Goal: Task Accomplishment & Management: Manage account settings

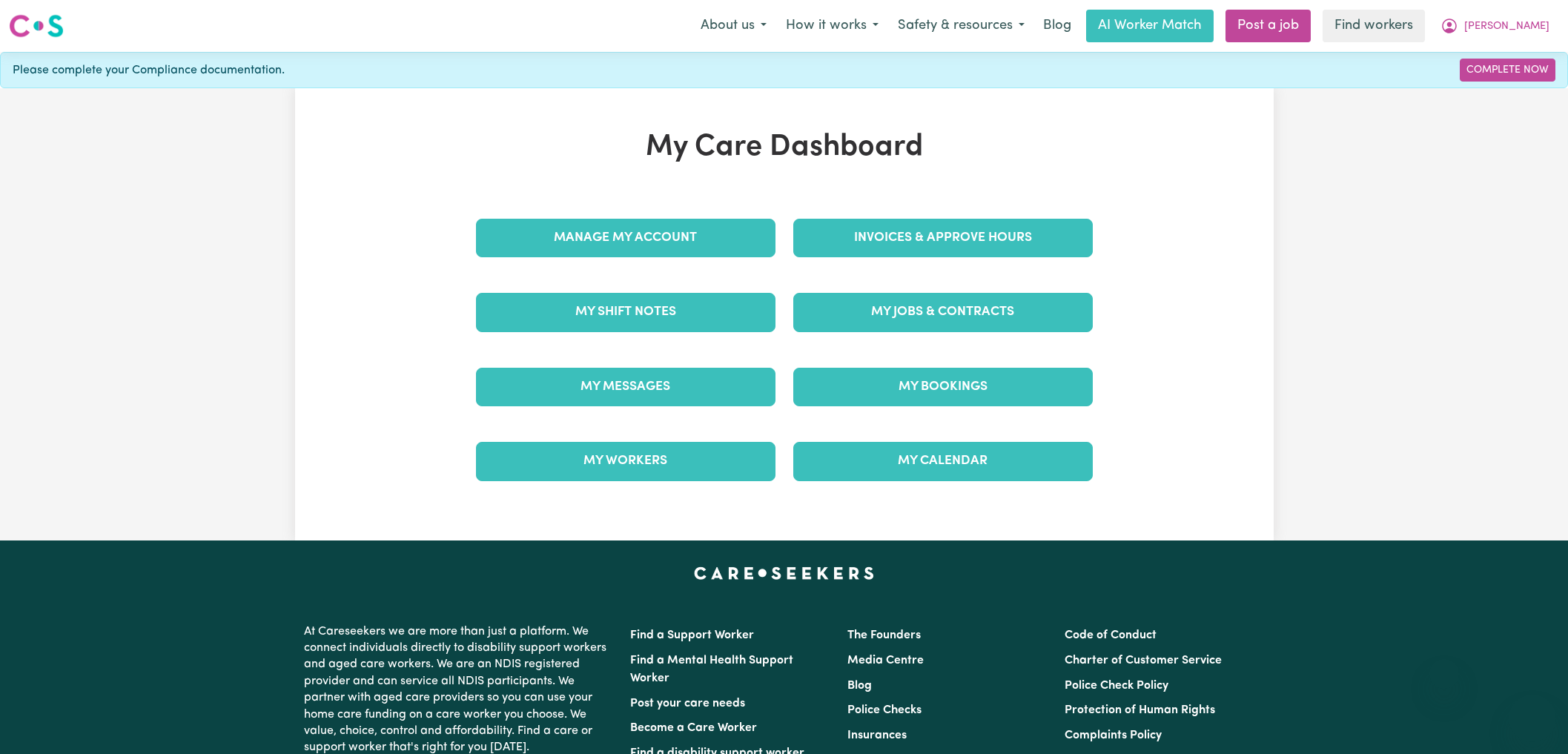
click at [885, 225] on link "Invoices & Approve Hours" at bounding box center [943, 238] width 299 height 39
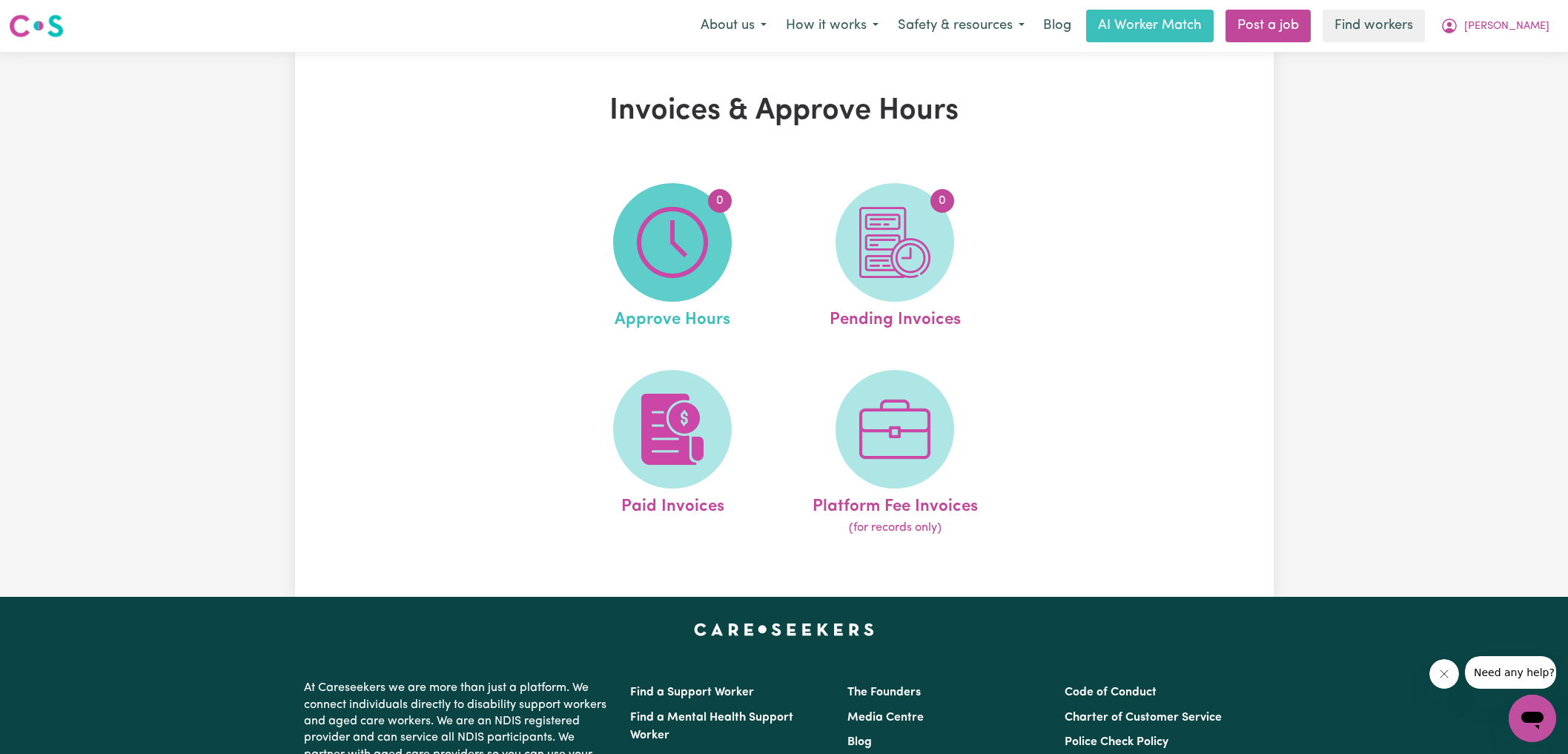
click at [687, 229] on img at bounding box center [673, 242] width 71 height 72
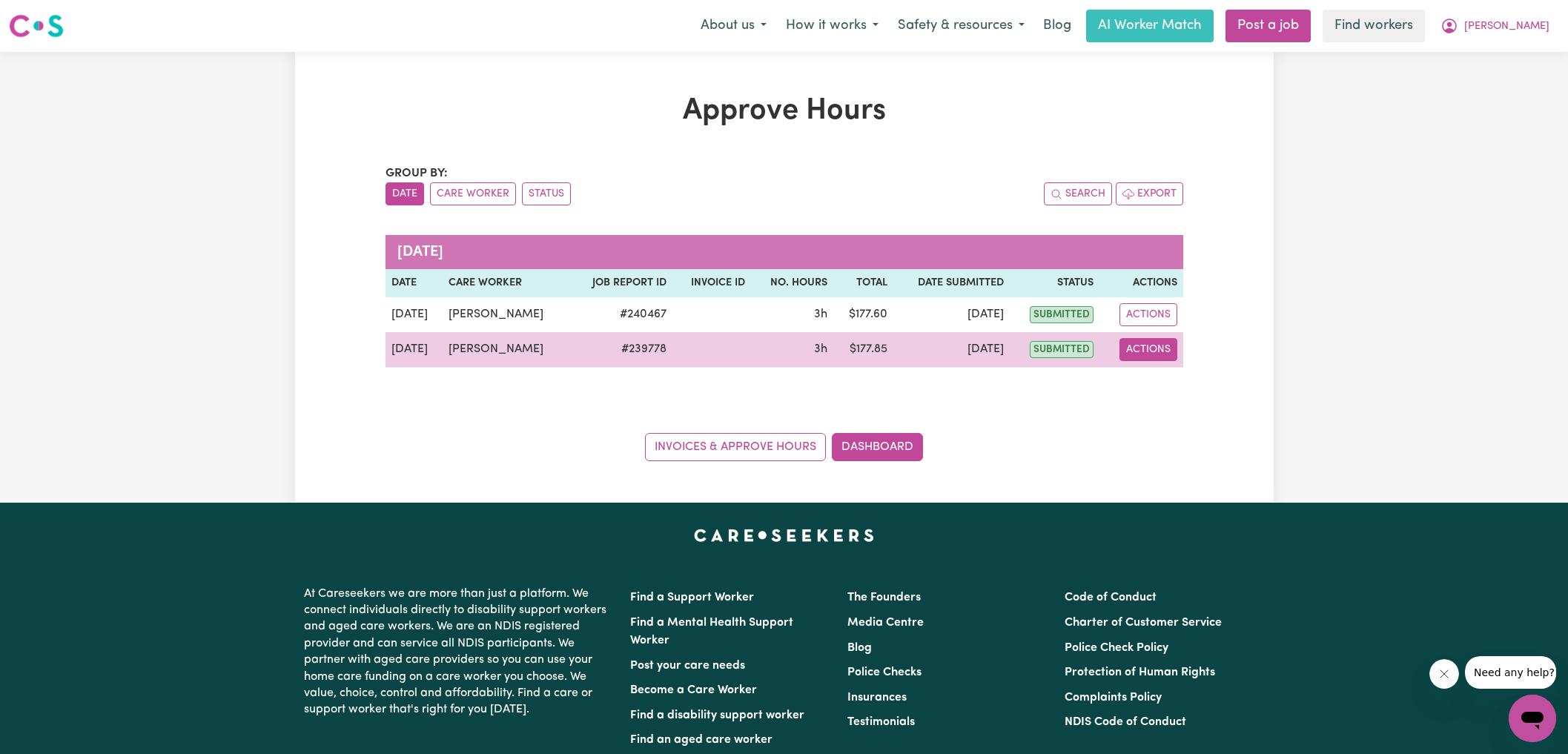
click at [1125, 347] on button "Actions" at bounding box center [1148, 350] width 58 height 23
click at [1148, 381] on link "View Job Report" at bounding box center [1178, 383] width 127 height 29
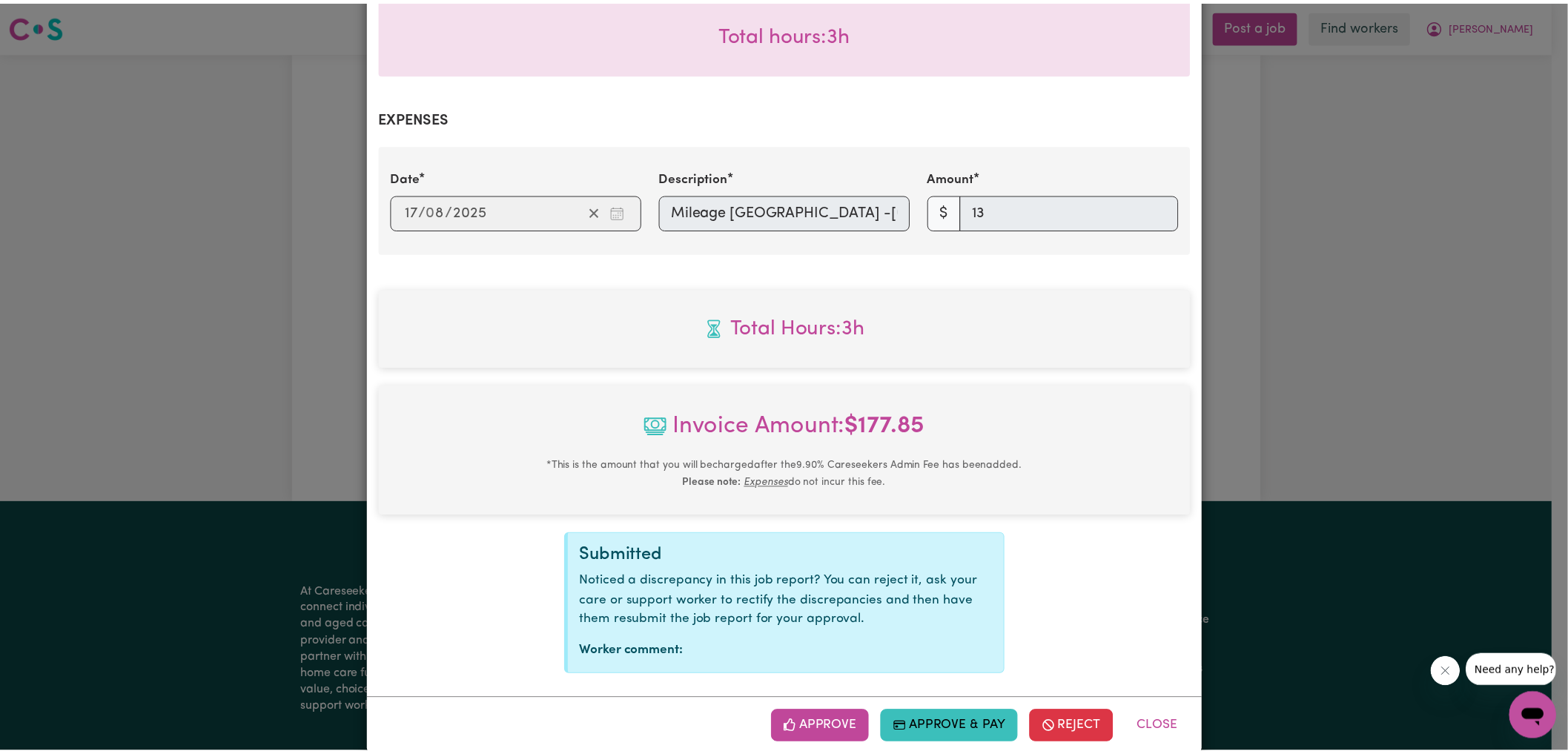
scroll to position [478, 0]
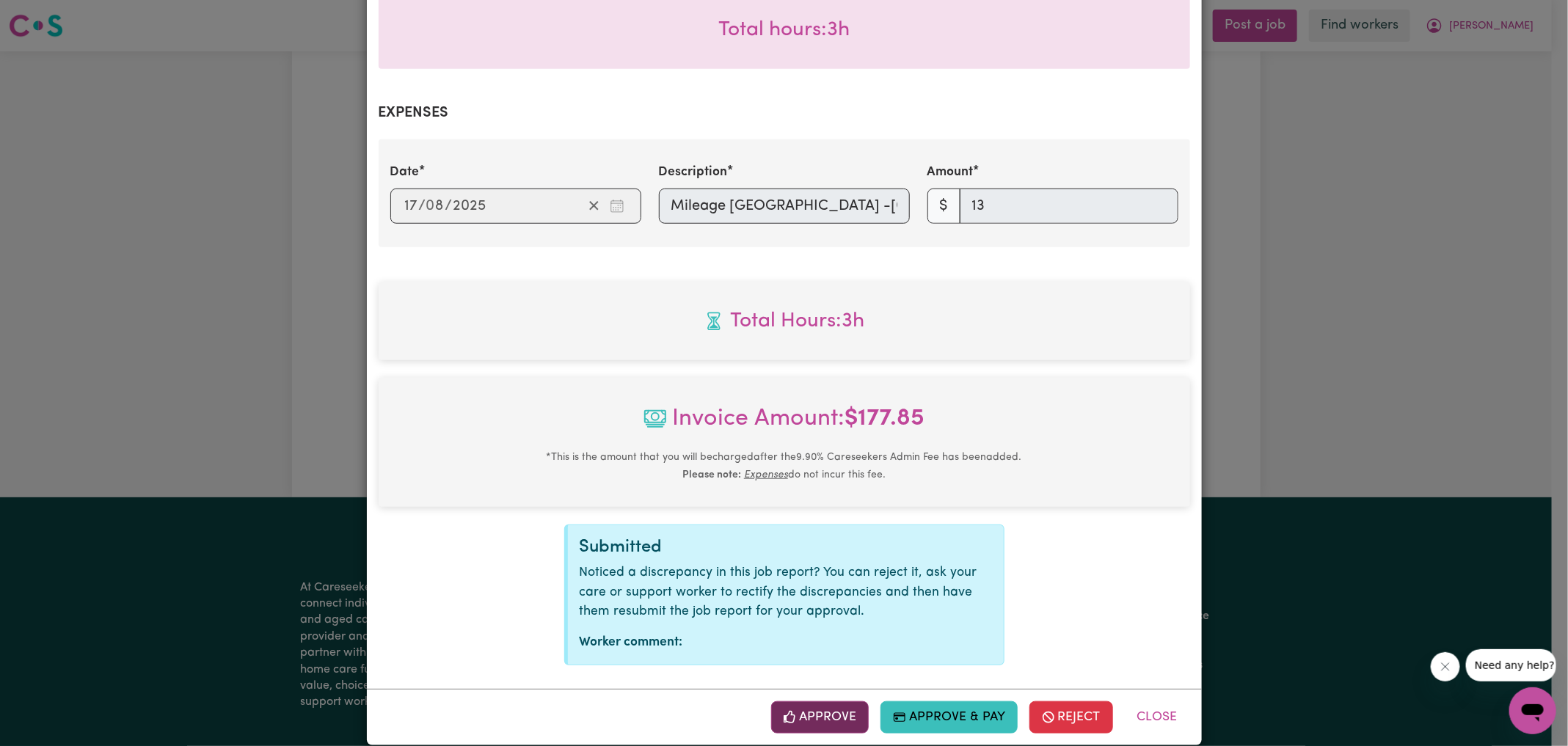
click at [821, 707] on button "Approve" at bounding box center [820, 717] width 98 height 32
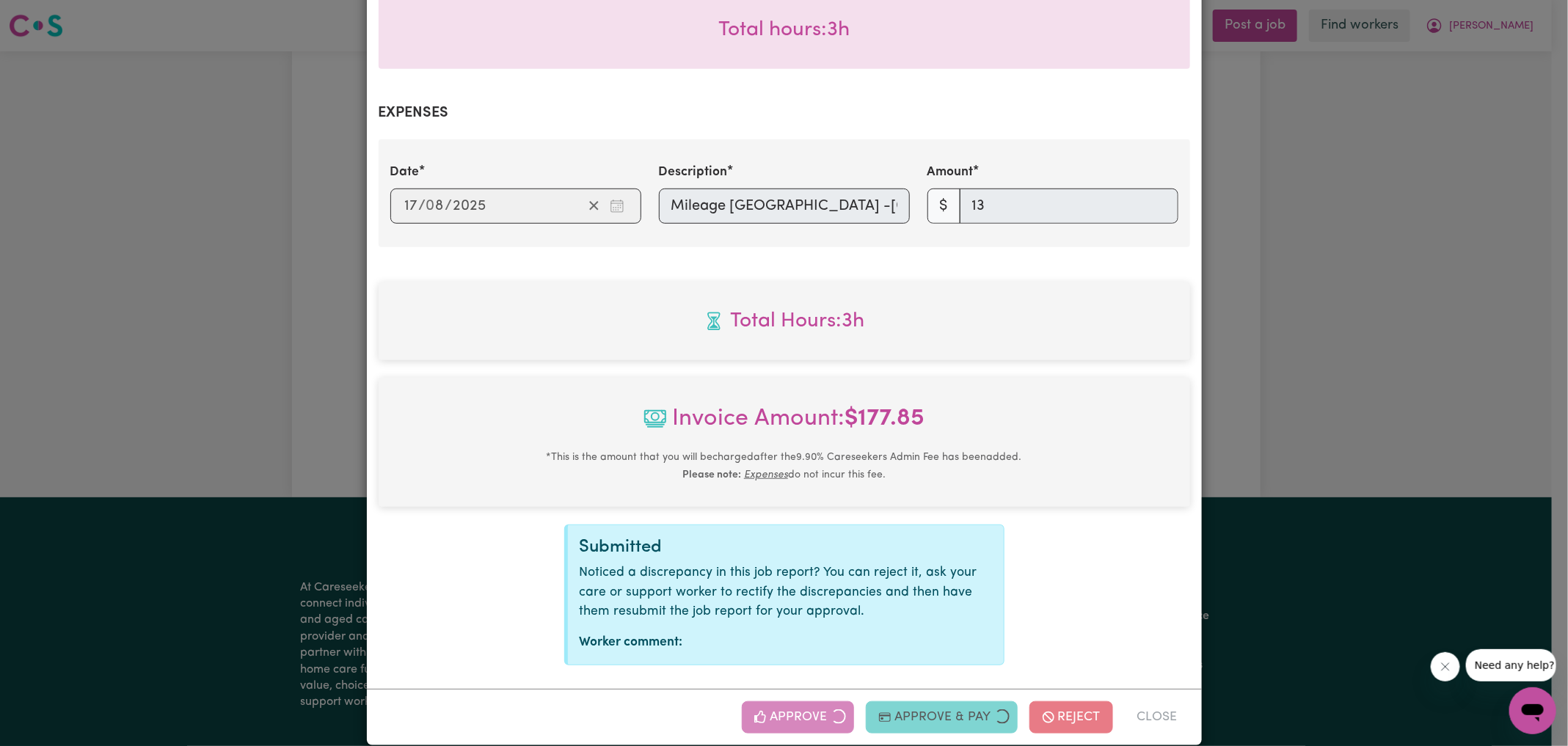
click at [1298, 425] on div "Job Report # 239778 - [PERSON_NAME] Summary Job report # 239778 Client name: [P…" at bounding box center [784, 373] width 1568 height 746
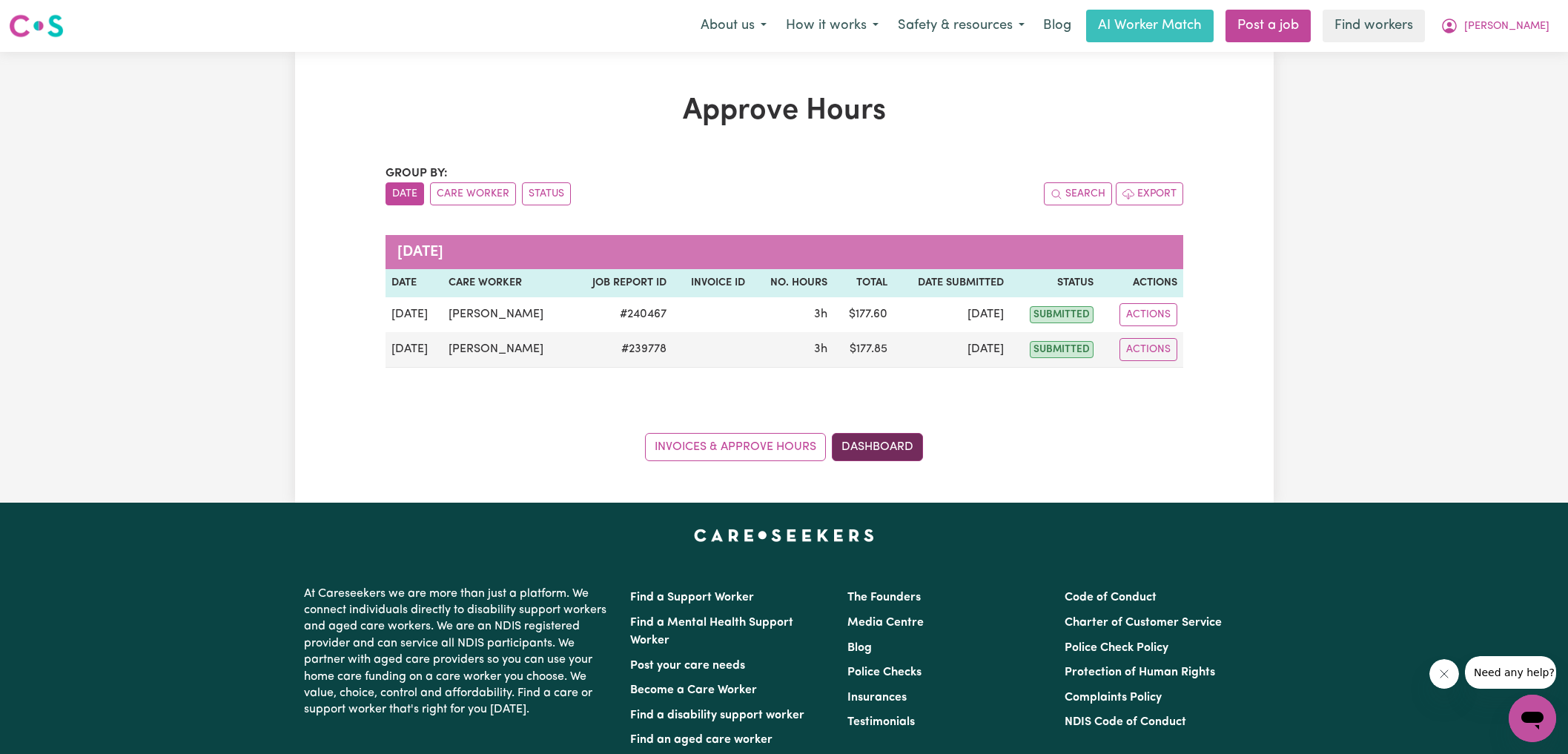
click at [877, 439] on link "Dashboard" at bounding box center [877, 447] width 91 height 28
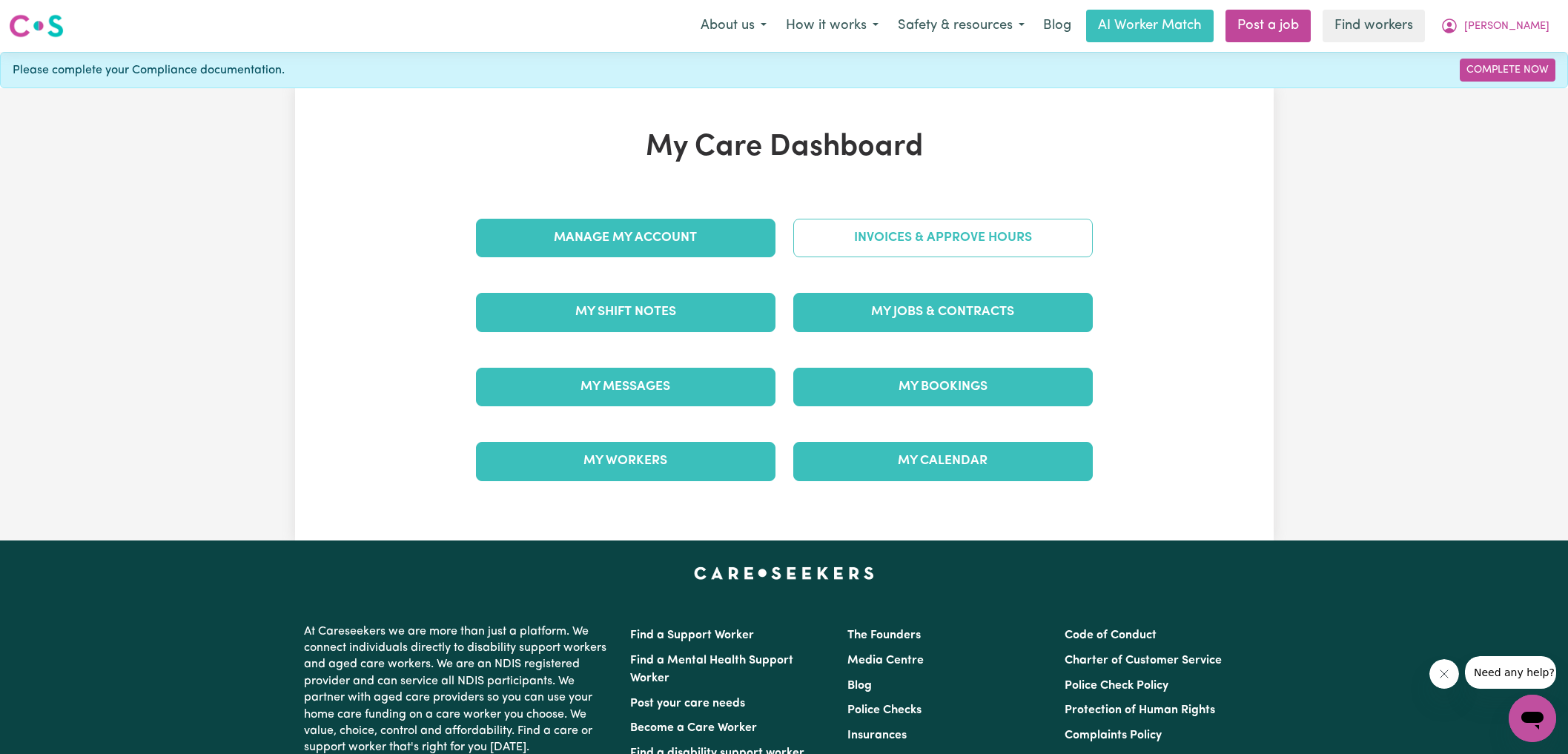
click at [911, 250] on link "Invoices & Approve Hours" at bounding box center [943, 238] width 299 height 39
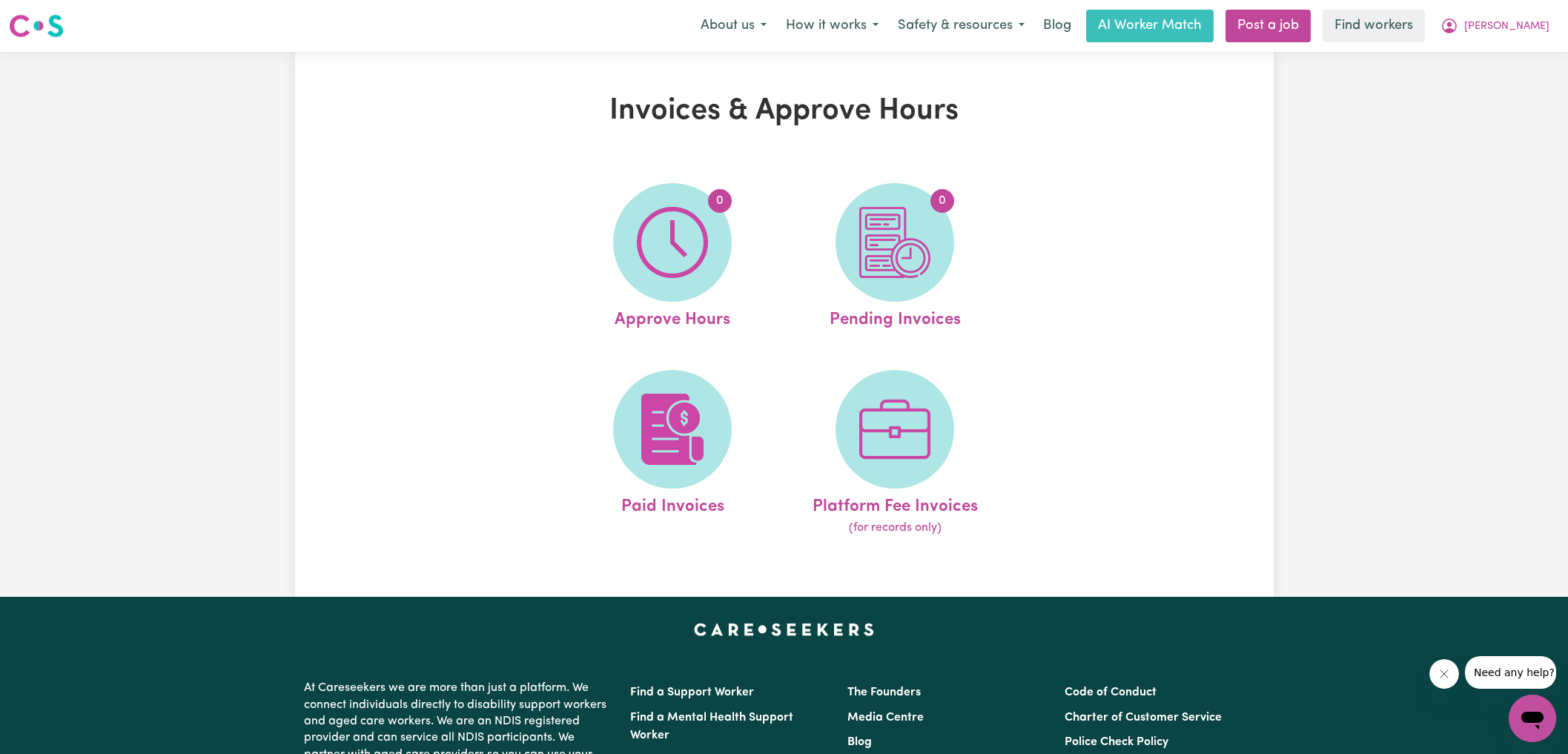
click at [917, 270] on img at bounding box center [895, 242] width 71 height 72
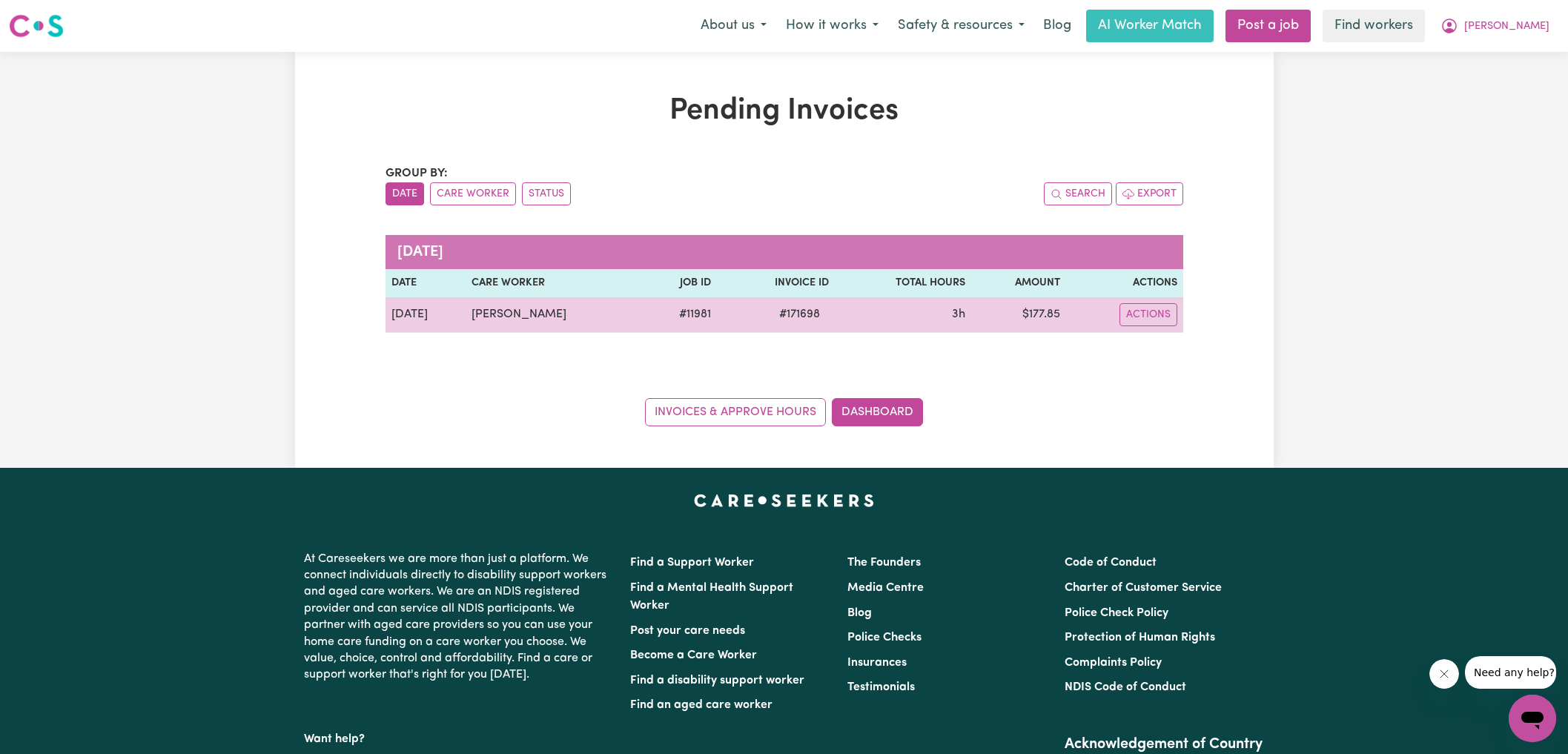
click at [829, 314] on span "# 171698" at bounding box center [800, 315] width 59 height 17
drag, startPoint x: 836, startPoint y: 314, endPoint x: 867, endPoint y: 307, distance: 31.8
click at [829, 314] on span "# 171698" at bounding box center [800, 315] width 59 height 17
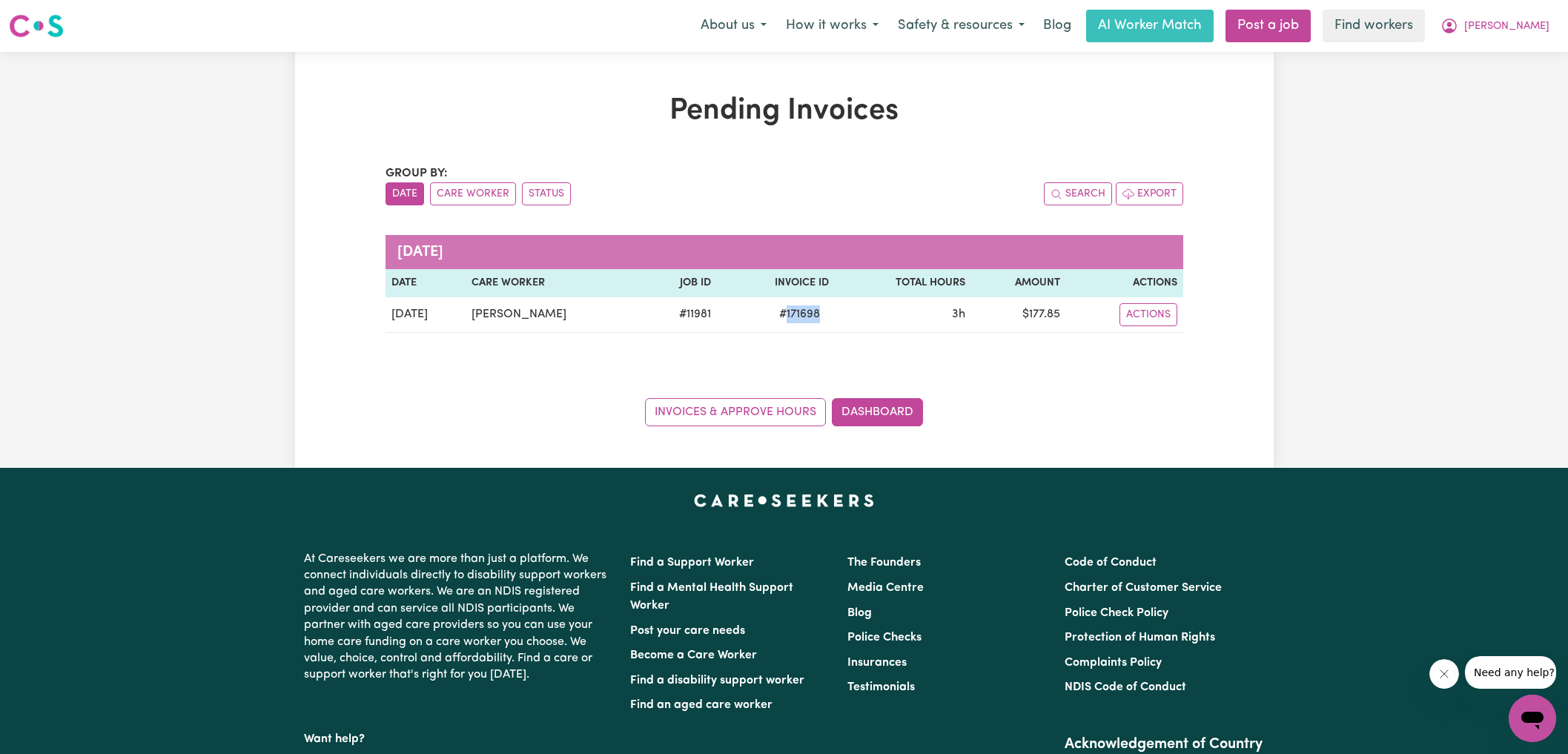
copy span "171698"
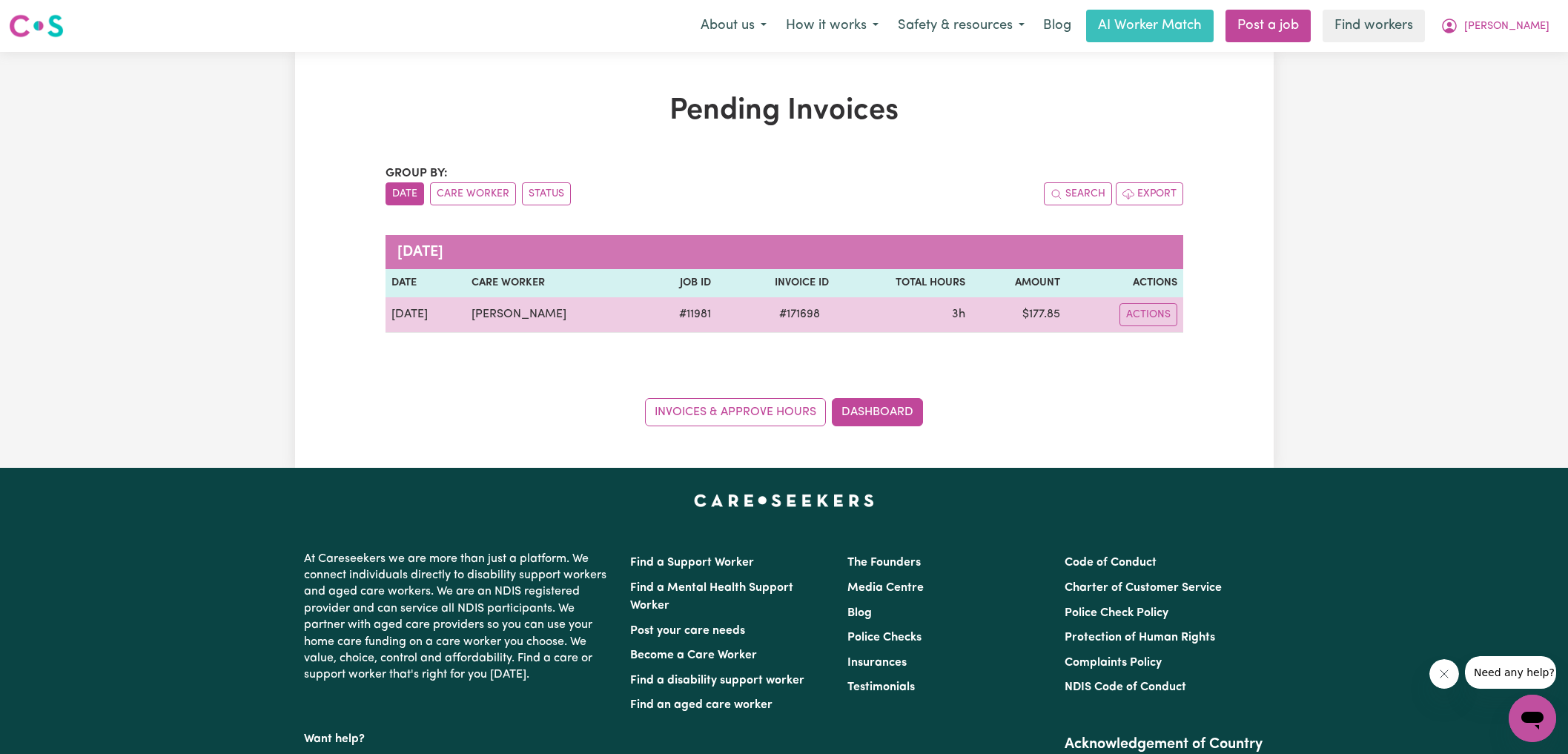
click at [1059, 319] on td "$ 177.85" at bounding box center [1019, 315] width 95 height 36
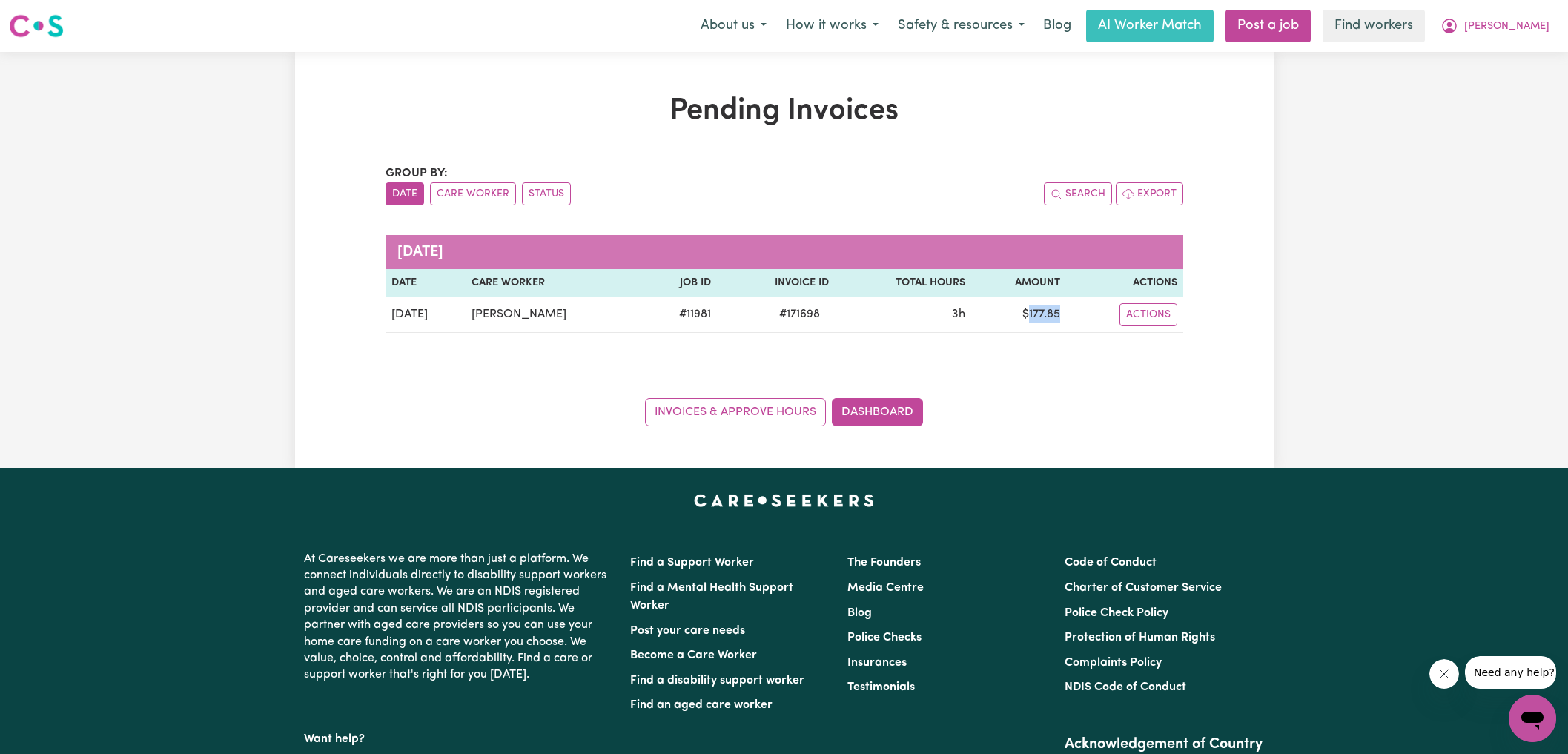
copy td "177.85"
click at [1458, 27] on icon "My Account" at bounding box center [1450, 25] width 17 height 17
click at [1531, 18] on span "[PERSON_NAME]" at bounding box center [1506, 26] width 85 height 17
drag, startPoint x: 1518, startPoint y: 27, endPoint x: 1542, endPoint y: 40, distance: 27.3
click at [1518, 27] on button "[PERSON_NAME]" at bounding box center [1494, 25] width 128 height 31
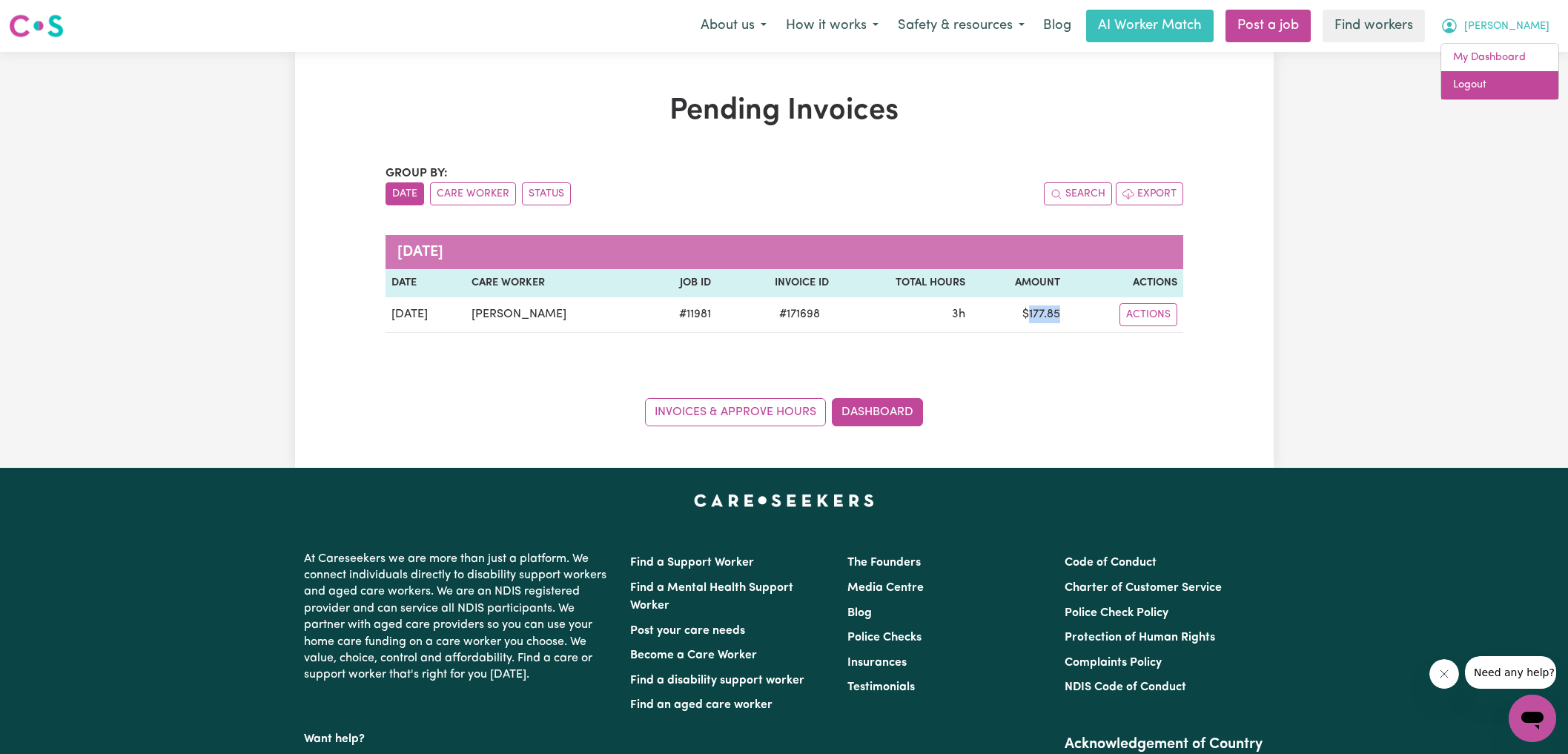
click at [1482, 84] on link "Logout" at bounding box center [1500, 85] width 117 height 28
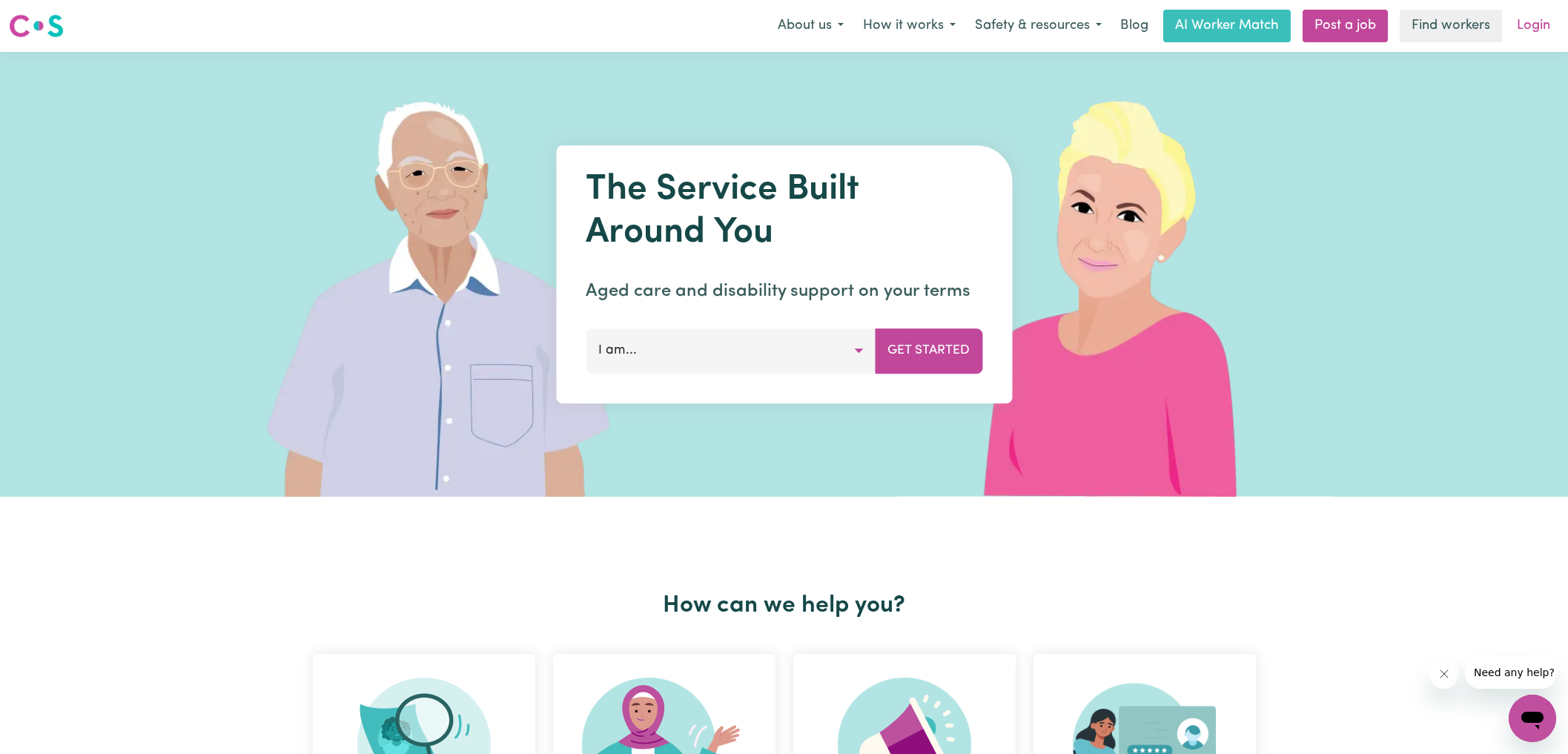
click at [1531, 29] on link "Login" at bounding box center [1534, 25] width 51 height 33
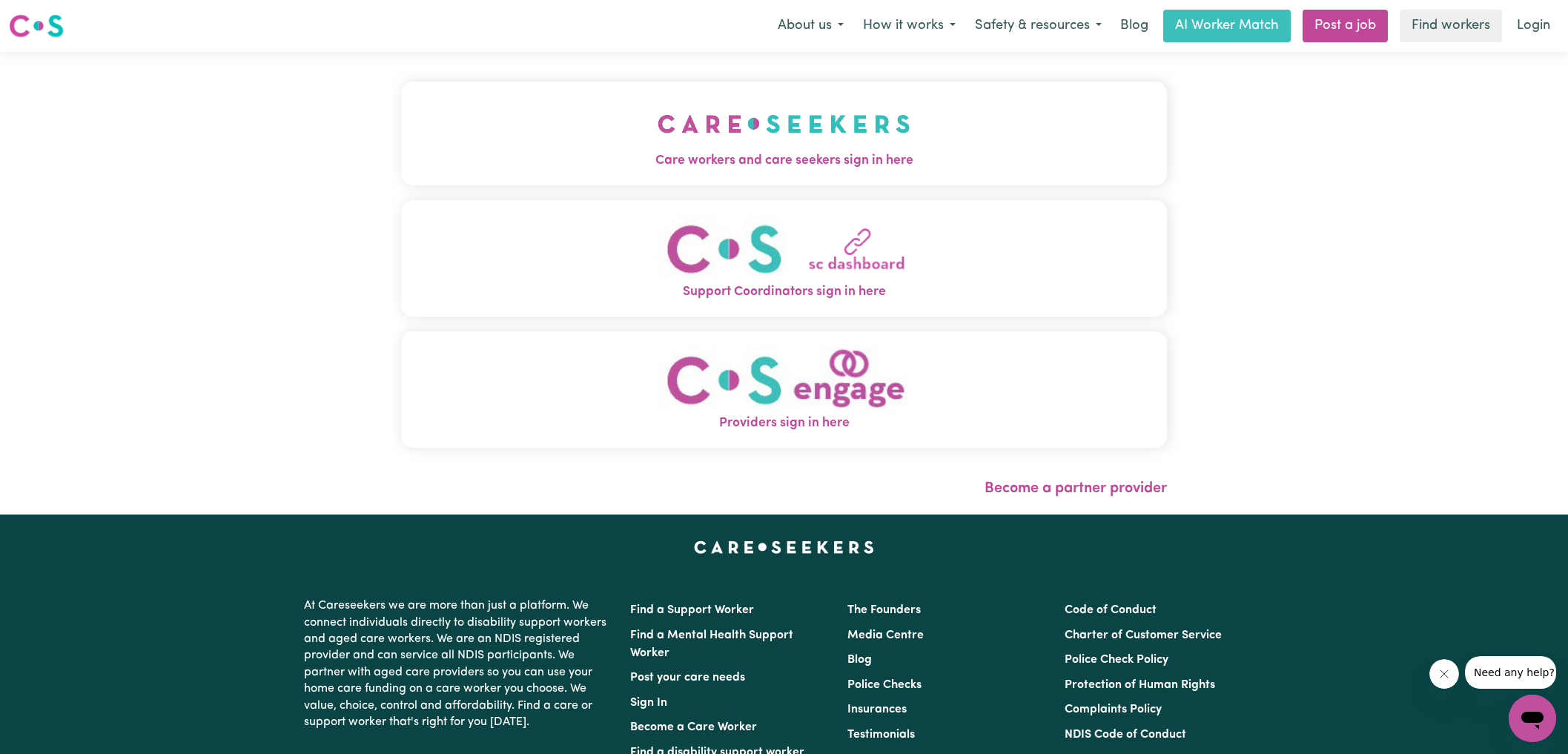
drag, startPoint x: 451, startPoint y: 129, endPoint x: 431, endPoint y: 110, distance: 27.6
click at [451, 129] on button "Care workers and care seekers sign in here" at bounding box center [784, 133] width 767 height 104
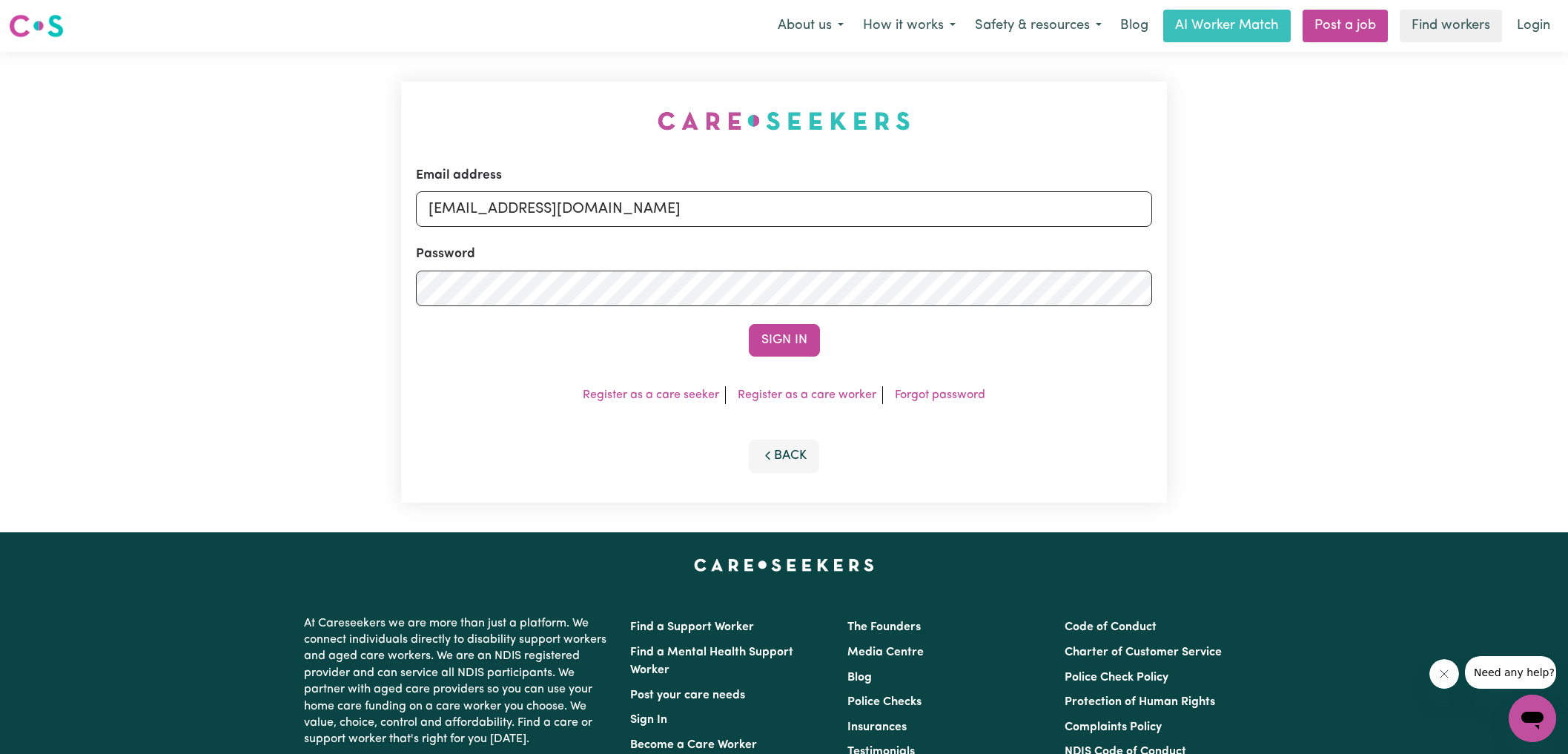
drag, startPoint x: 400, startPoint y: 87, endPoint x: 443, endPoint y: 96, distance: 43.9
click at [399, 87] on div "Email address [EMAIL_ADDRESS][DOMAIN_NAME] Password Sign In Register as a care …" at bounding box center [785, 292] width 785 height 481
drag, startPoint x: 505, startPoint y: 207, endPoint x: 1347, endPoint y: 314, distance: 848.8
click at [1347, 314] on div "Email address [EMAIL_ADDRESS][DOMAIN_NAME] Password Sign In Register as a care …" at bounding box center [784, 292] width 1568 height 481
type input "[EMAIL_ADDRESS][DOMAIN_NAME]"
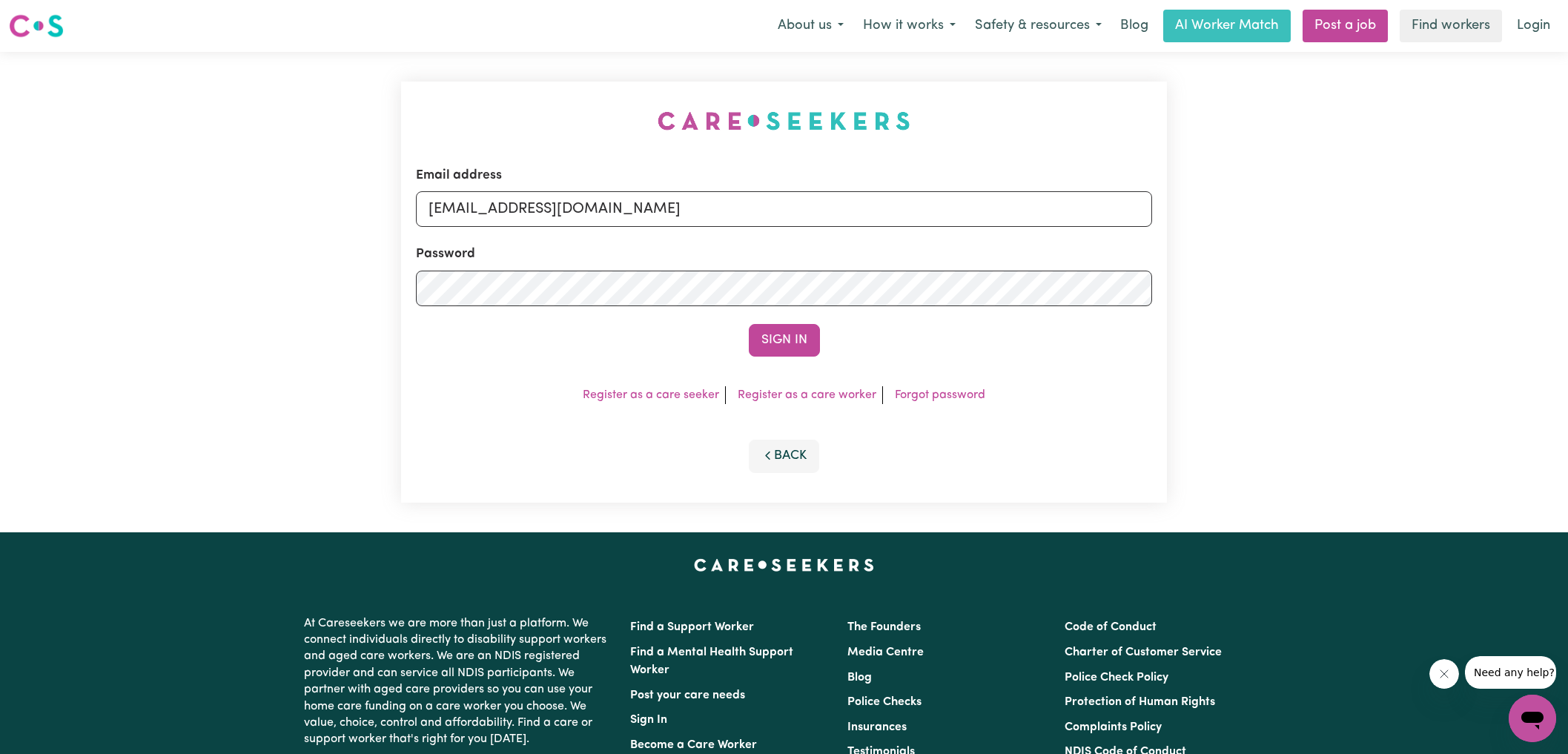
click at [749, 324] on button "Sign In" at bounding box center [785, 340] width 71 height 33
